Goal: Navigation & Orientation: Understand site structure

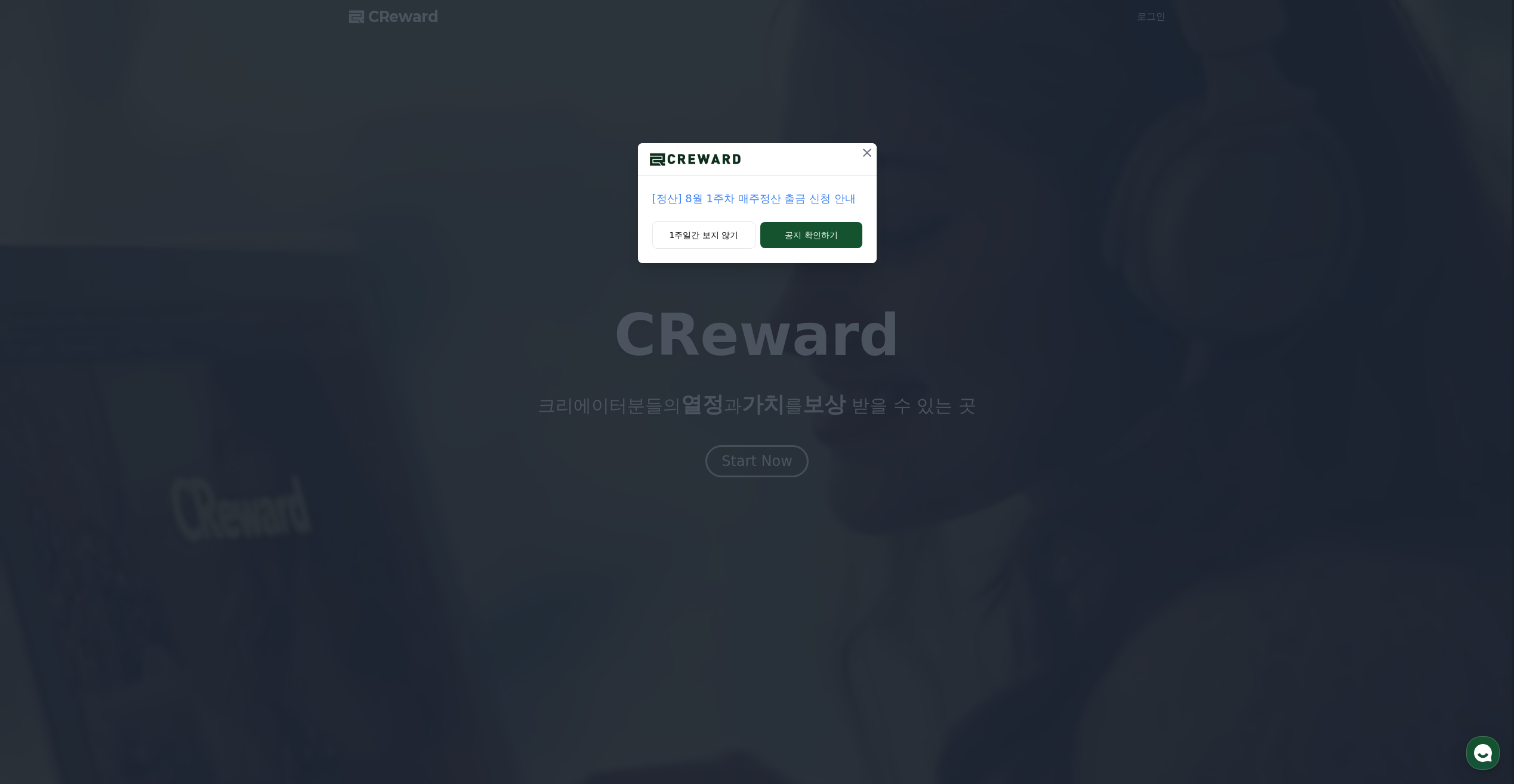
click at [864, 154] on icon at bounding box center [867, 153] width 15 height 15
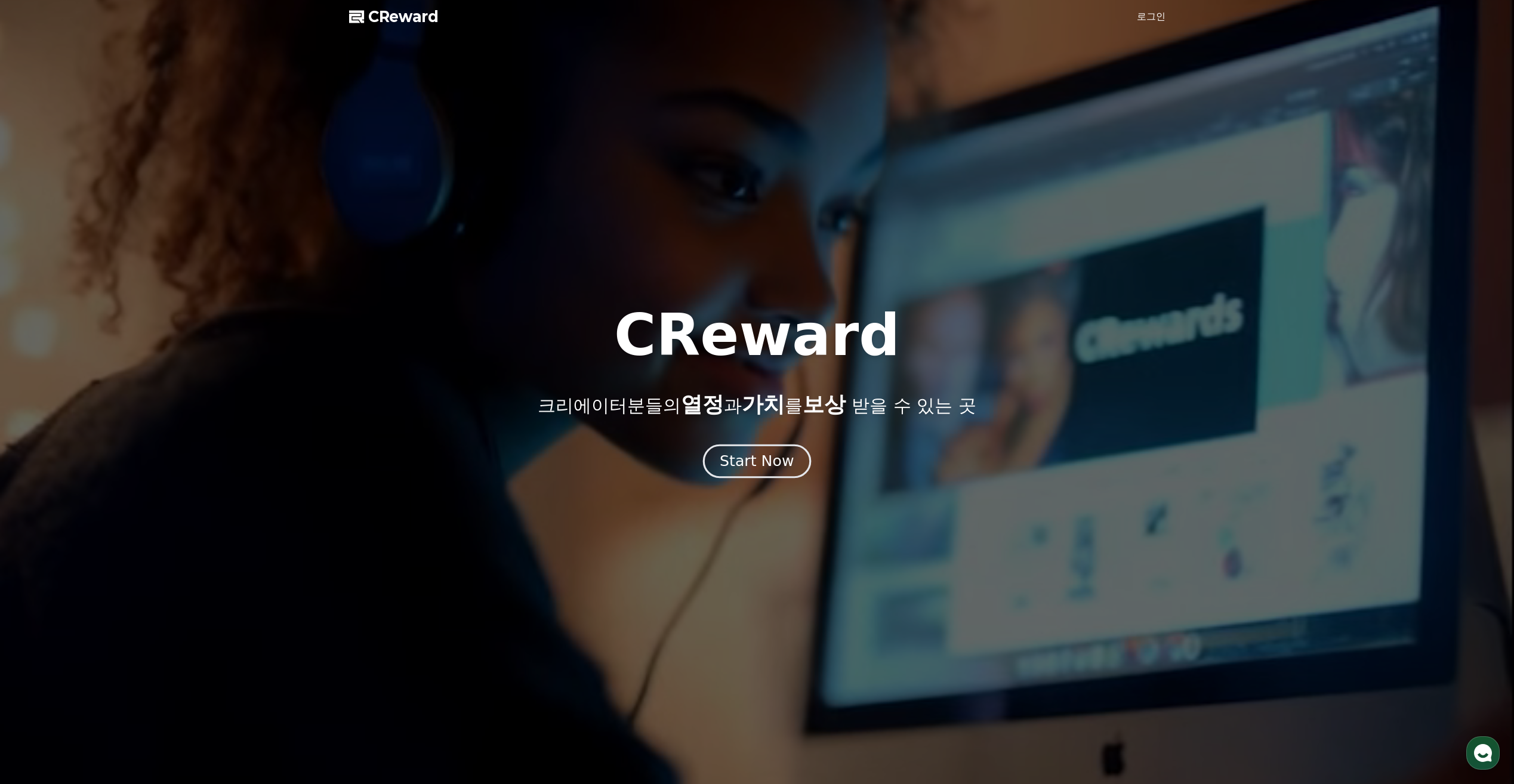
click at [780, 461] on div "Start Now" at bounding box center [756, 461] width 74 height 20
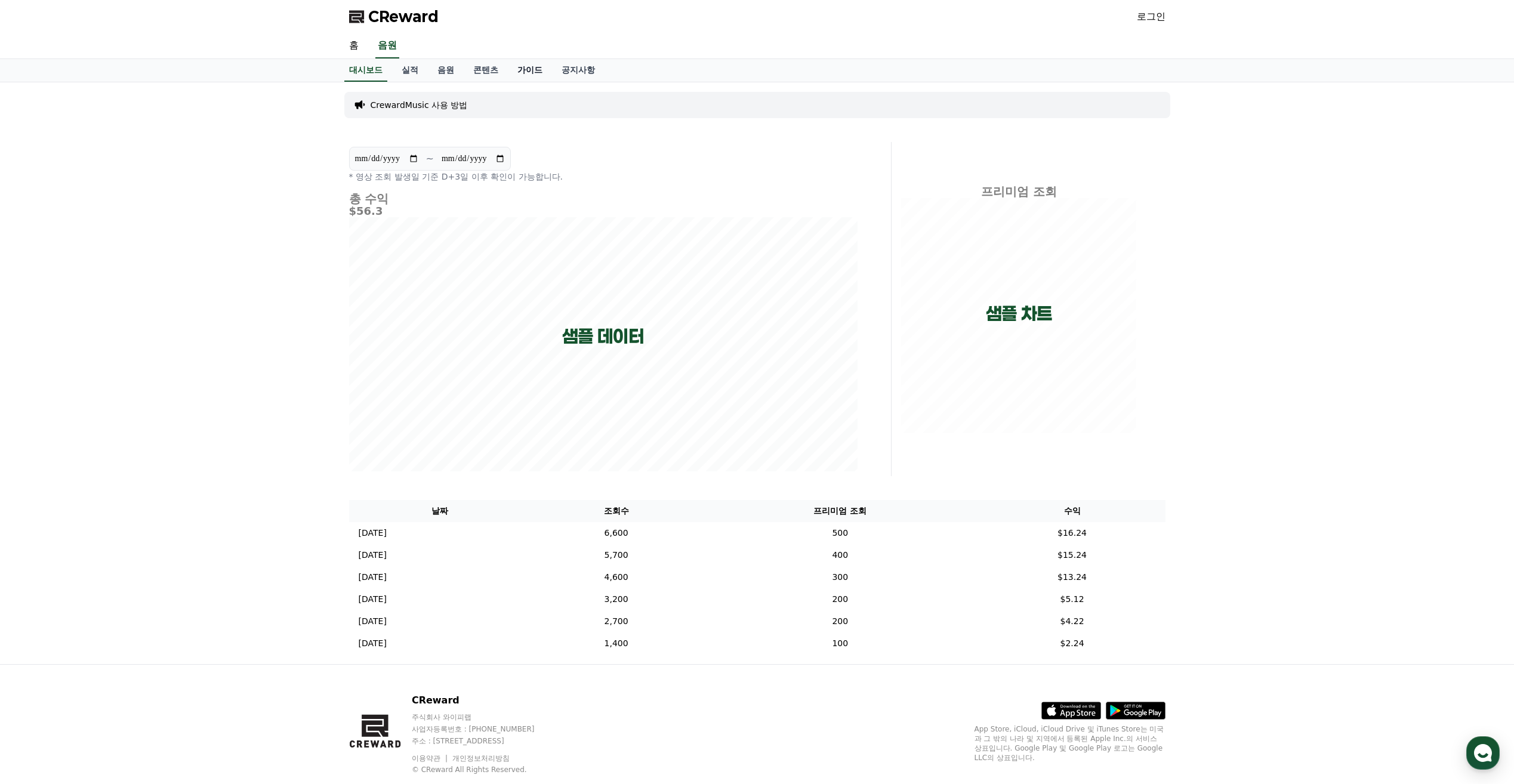
click at [532, 70] on link "가이드" at bounding box center [530, 70] width 44 height 23
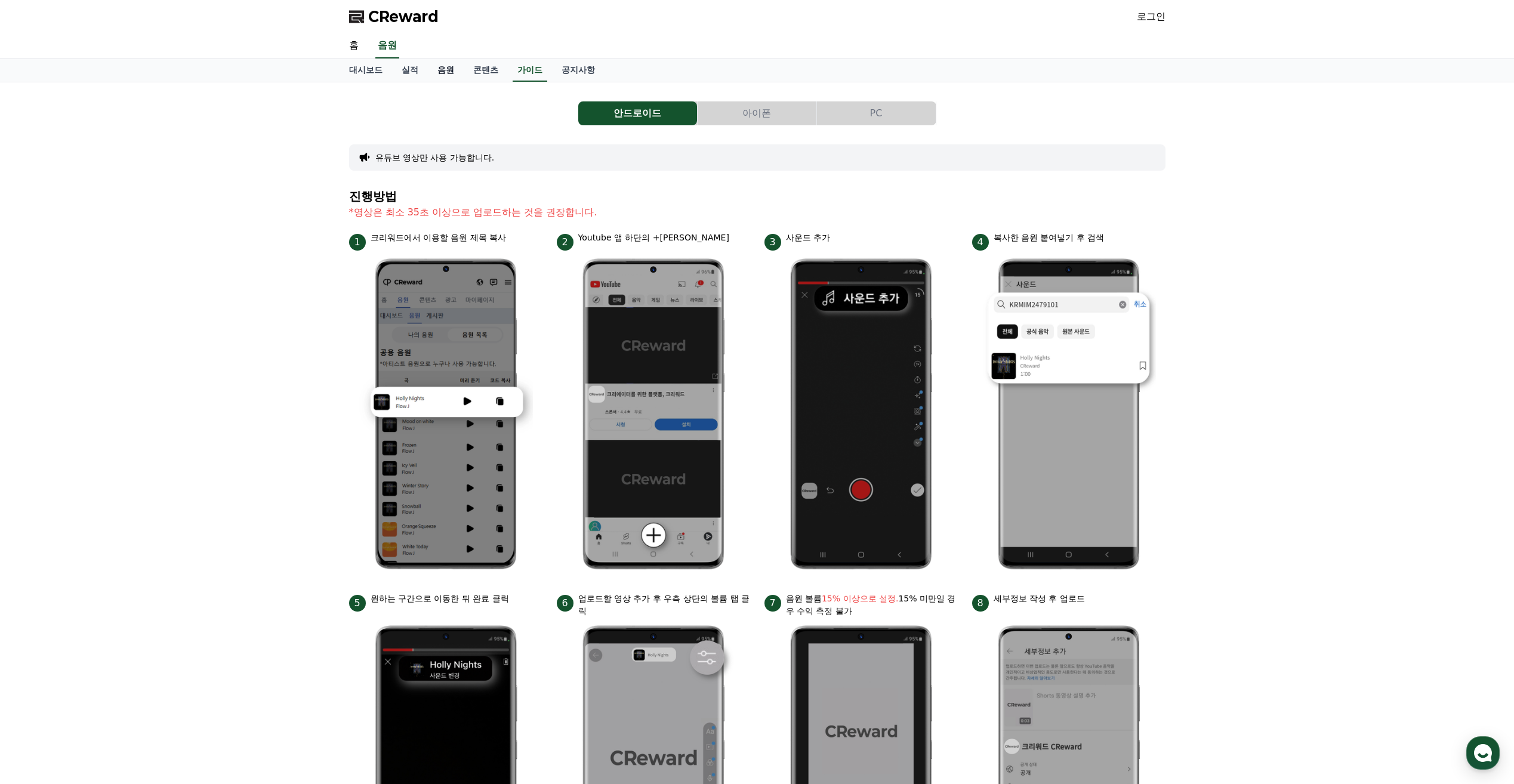
click at [455, 74] on link "음원" at bounding box center [446, 70] width 36 height 23
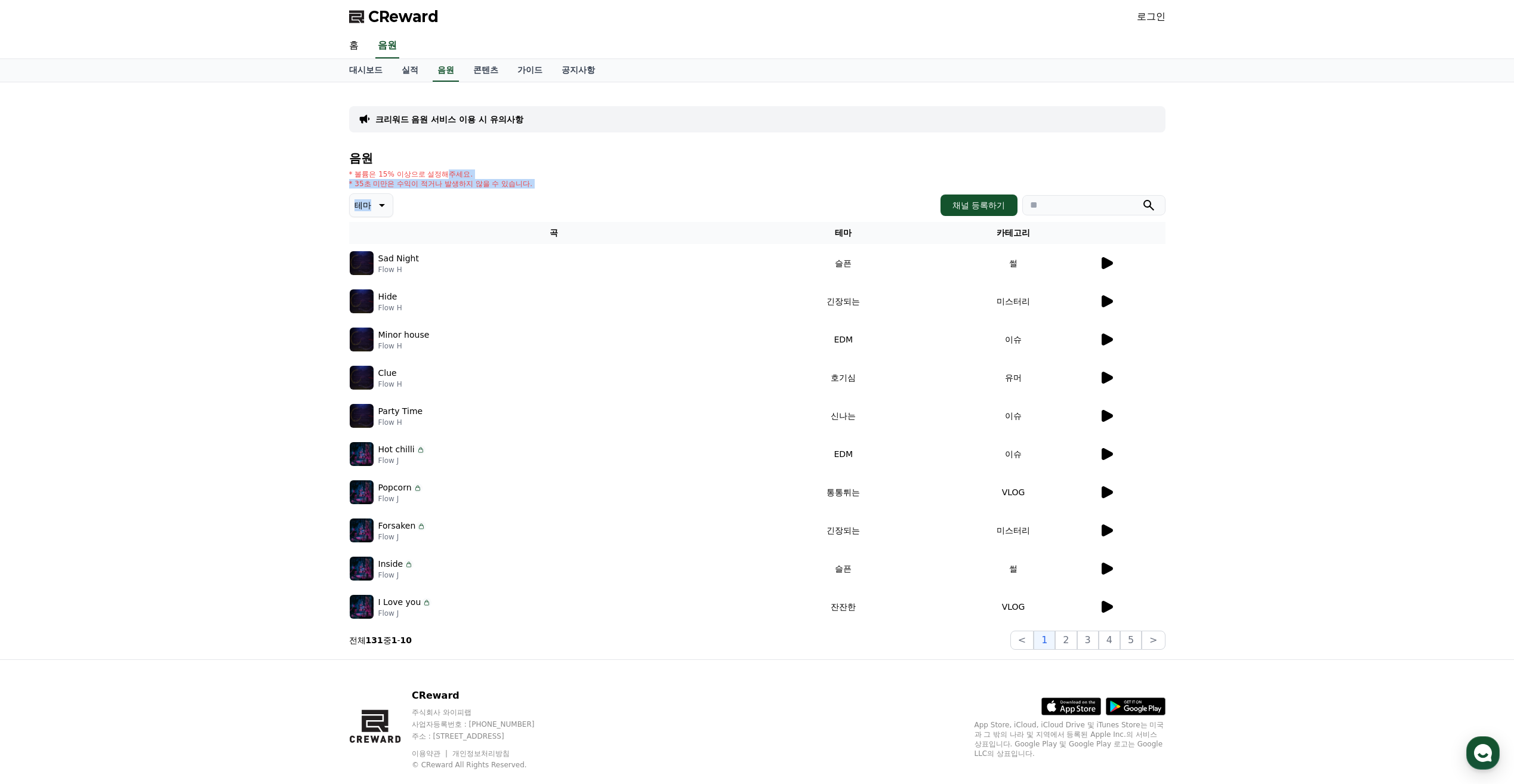
drag, startPoint x: 446, startPoint y: 172, endPoint x: 620, endPoint y: 219, distance: 180.2
click at [620, 219] on div "음원 * 볼륨은 15% 이상으로 설정해주세요. * 35초 미만은 수익이 적거나 발생하지 않을 수 있습니다. 테마 채널 등록하기 곡 테마 카테고…" at bounding box center [757, 400] width 816 height 498
click at [522, 66] on link "가이드" at bounding box center [530, 70] width 44 height 23
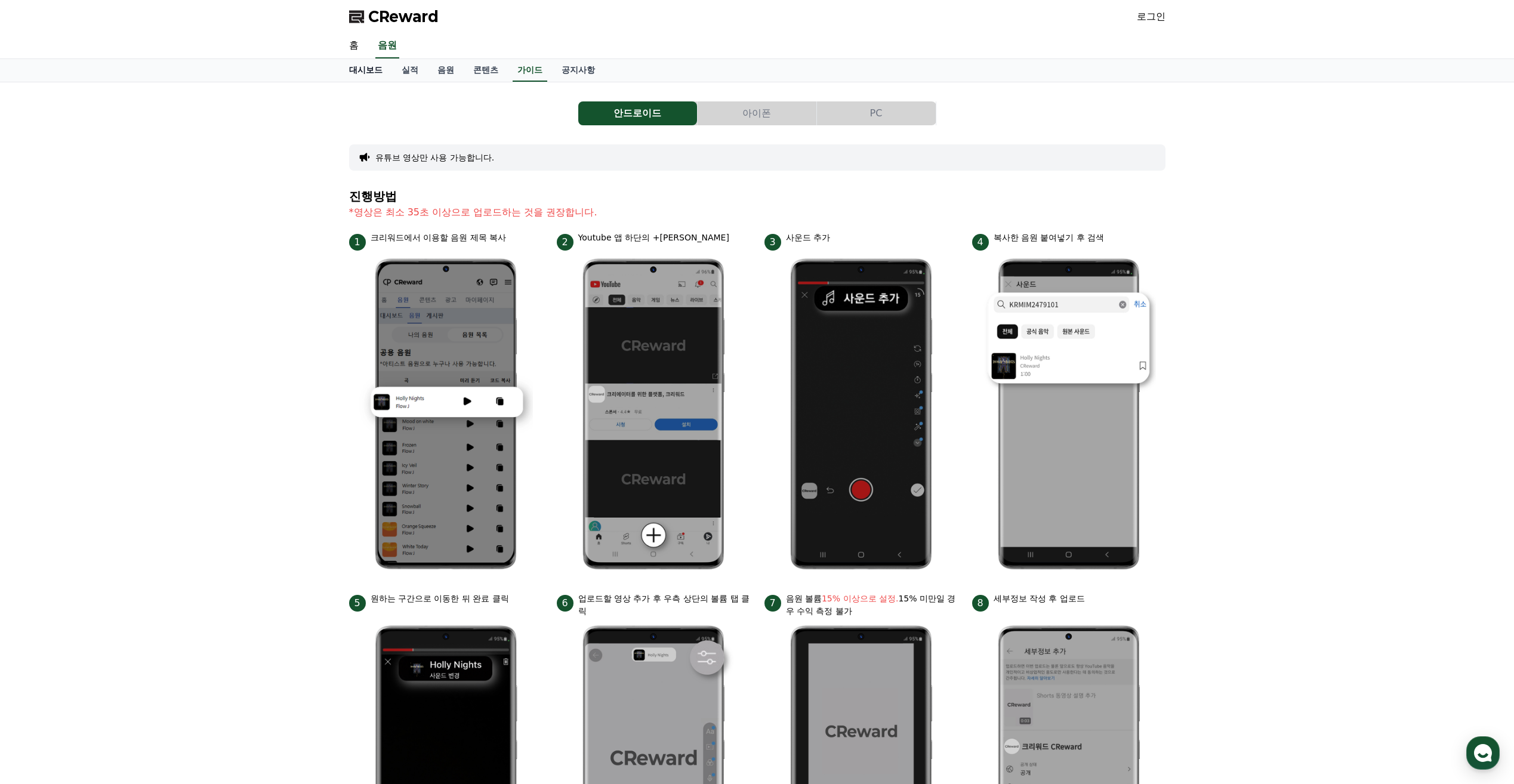
click at [362, 72] on link "대시보드" at bounding box center [366, 70] width 53 height 23
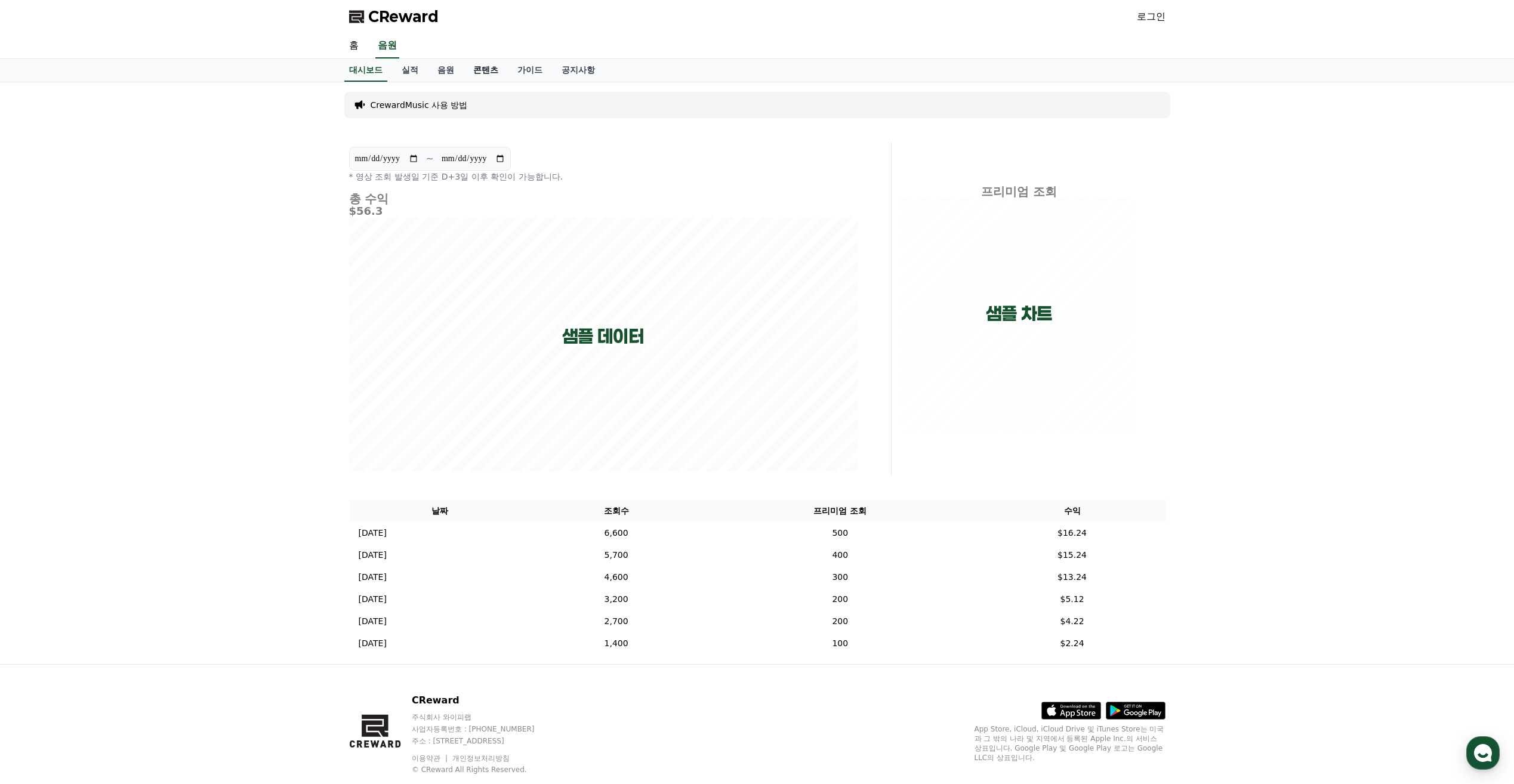
click at [479, 72] on link "콘텐츠" at bounding box center [486, 70] width 44 height 23
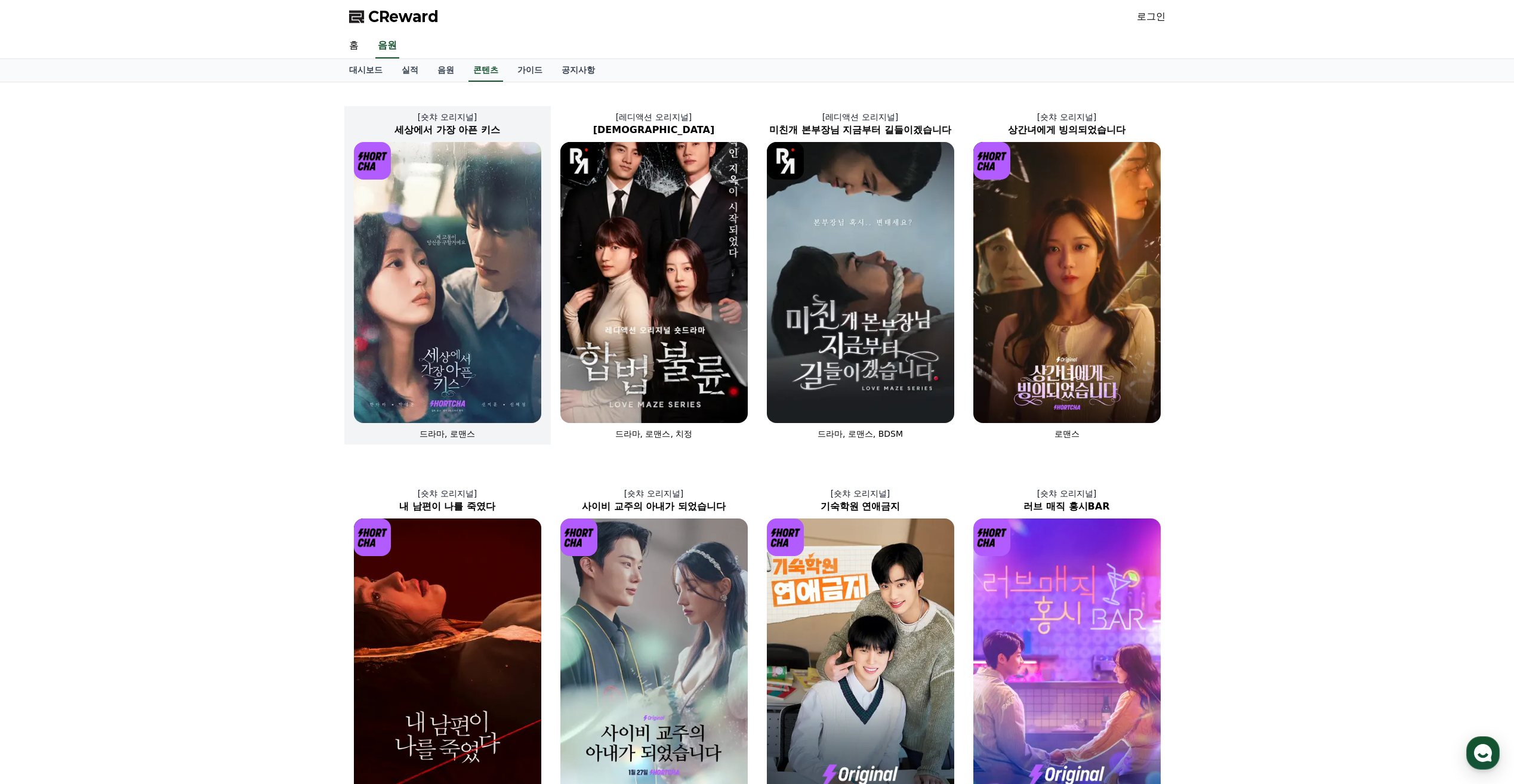
drag, startPoint x: 1194, startPoint y: 435, endPoint x: 432, endPoint y: 215, distance: 793.1
click at [432, 215] on div "[숏챠 오리지널] 세상에서 가장 아픈 키스 드라마, 로맨스 [레디액션 오리지널] 합법불륜 드라마, 로맨스, 치정 [레디액션 오리지널] 미친개 …" at bounding box center [757, 457] width 1514 height 748
